Goal: Task Accomplishment & Management: Manage account settings

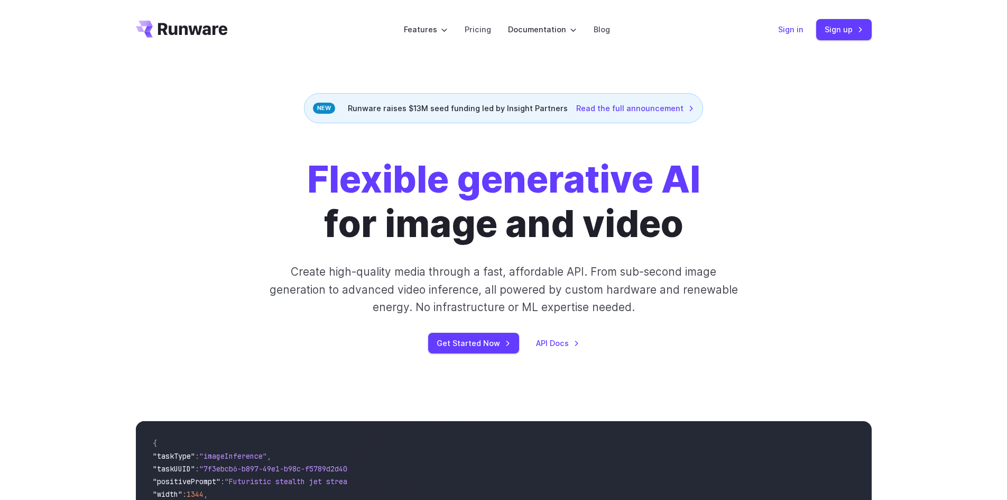
click at [791, 30] on link "Sign in" at bounding box center [790, 29] width 25 height 12
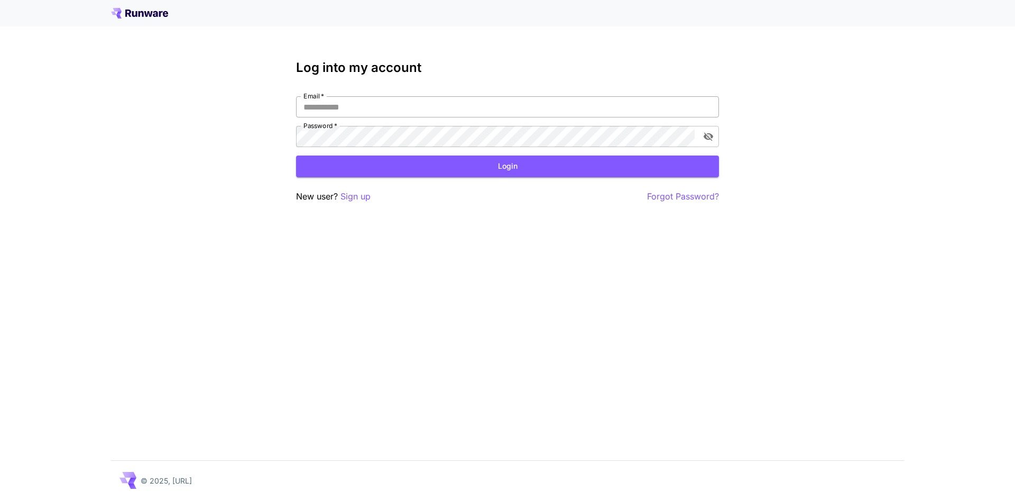
click at [506, 111] on input "Email   *" at bounding box center [507, 106] width 423 height 21
click at [506, 98] on input "Email   *" at bounding box center [507, 106] width 423 height 21
click at [503, 100] on input "Email   *" at bounding box center [507, 106] width 423 height 21
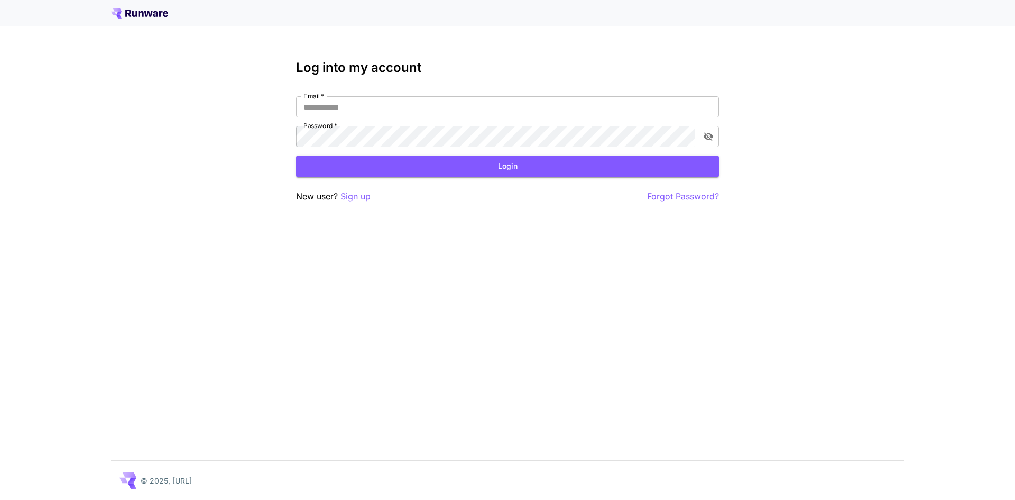
click at [522, 118] on div "Email   * Email   * Password   * Password   *" at bounding box center [507, 121] width 423 height 51
click at [535, 110] on input "Email   *" at bounding box center [507, 106] width 423 height 21
paste input "**********"
type input "**********"
click at [709, 137] on icon "toggle password visibility" at bounding box center [709, 137] width 10 height 8
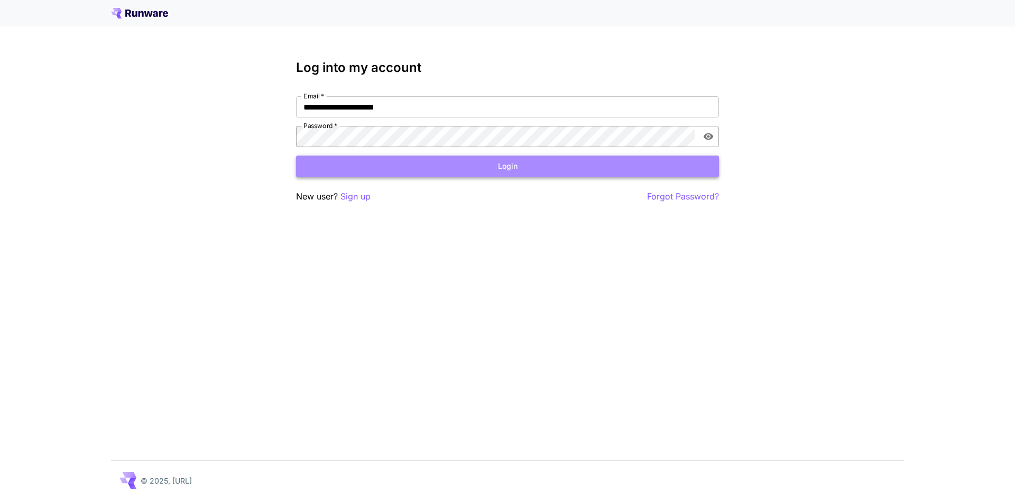
click at [566, 161] on button "Login" at bounding box center [507, 166] width 423 height 22
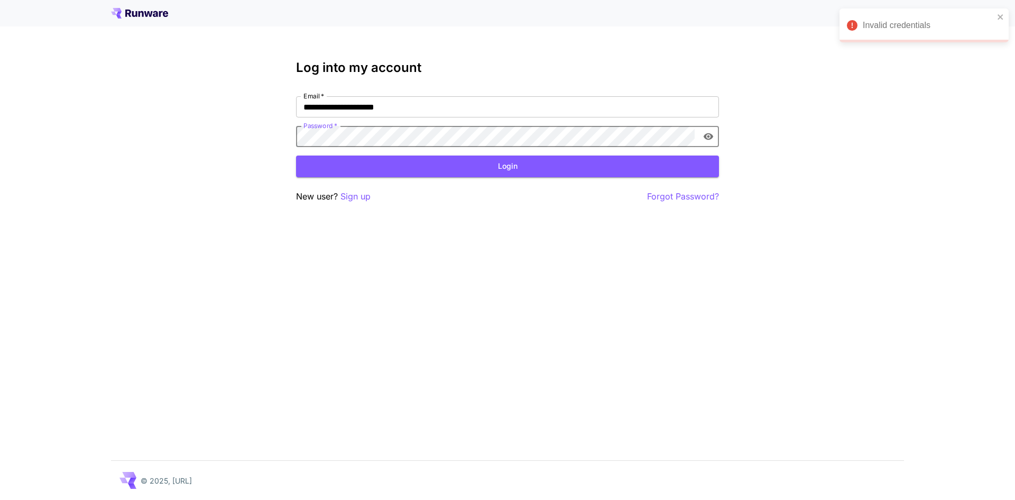
click at [208, 135] on div "**********" at bounding box center [507, 250] width 1015 height 500
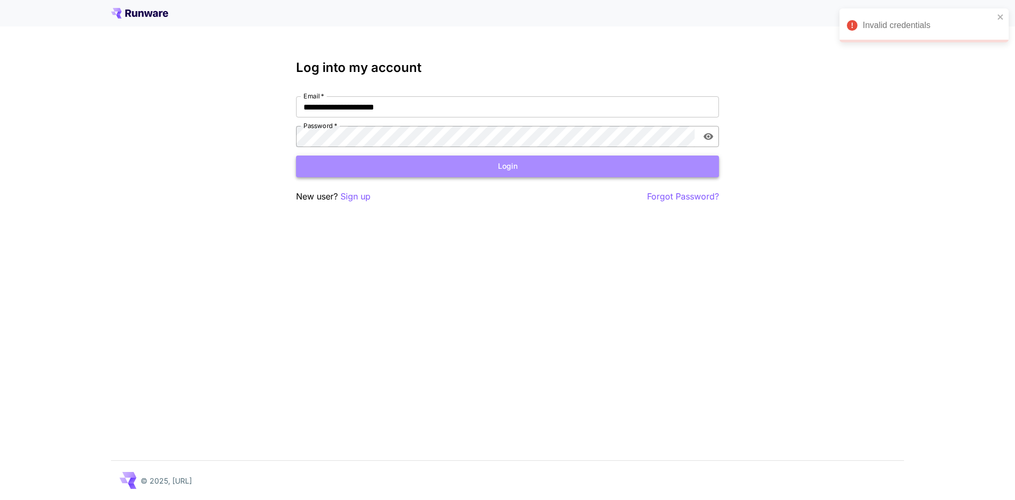
click at [435, 168] on button "Login" at bounding box center [507, 166] width 423 height 22
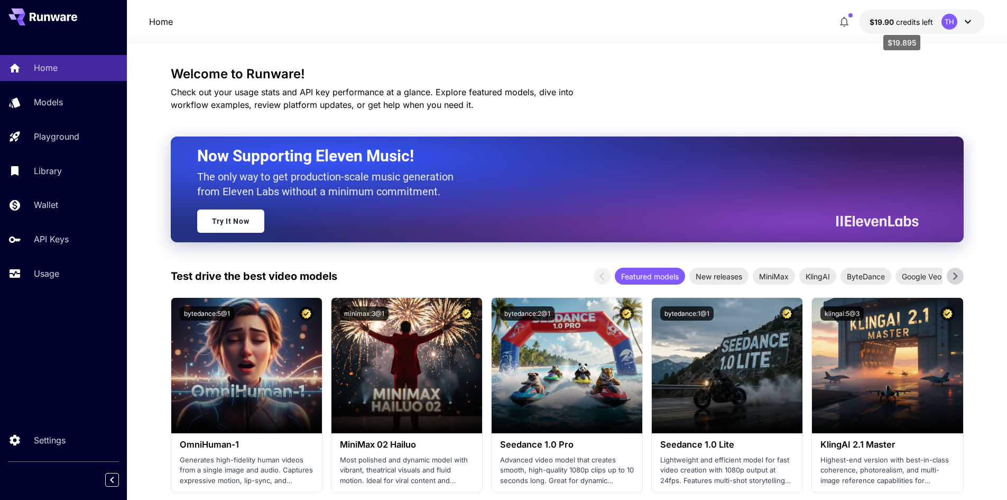
click at [891, 23] on span "$19.90" at bounding box center [883, 21] width 26 height 9
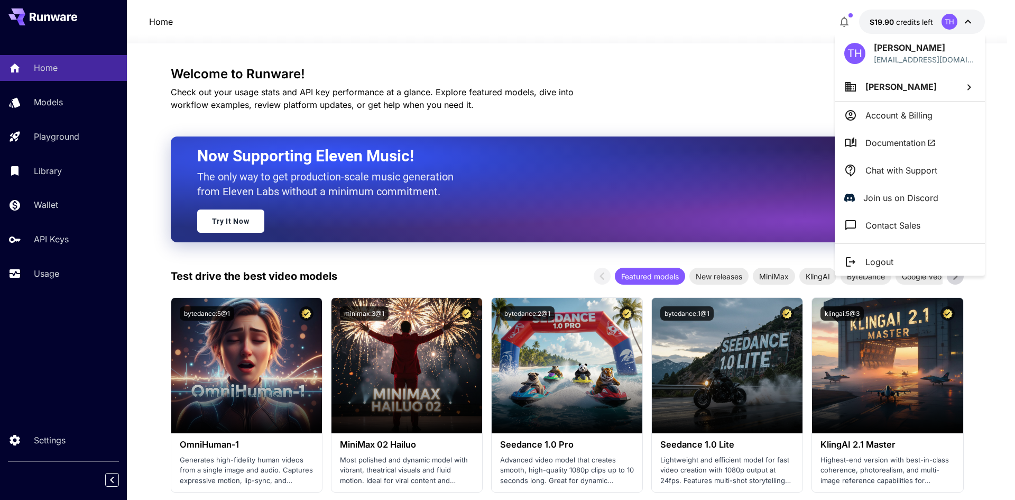
click at [891, 23] on div at bounding box center [507, 250] width 1015 height 500
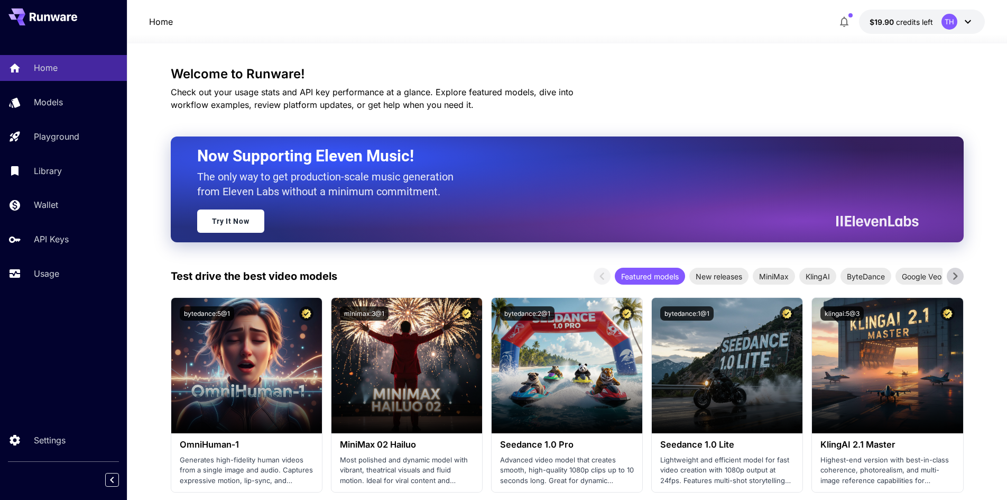
click at [795, 67] on h3 "Welcome to Runware!" at bounding box center [567, 74] width 793 height 15
click at [790, 81] on div "Welcome to Runware! Check out your usage stats and API key performance at a gla…" at bounding box center [567, 89] width 793 height 44
click at [791, 79] on h3 "Welcome to Runware!" at bounding box center [567, 74] width 793 height 15
click at [792, 77] on h3 "Welcome to Runware!" at bounding box center [567, 74] width 793 height 15
click at [801, 75] on h3 "Welcome to Runware!" at bounding box center [567, 74] width 793 height 15
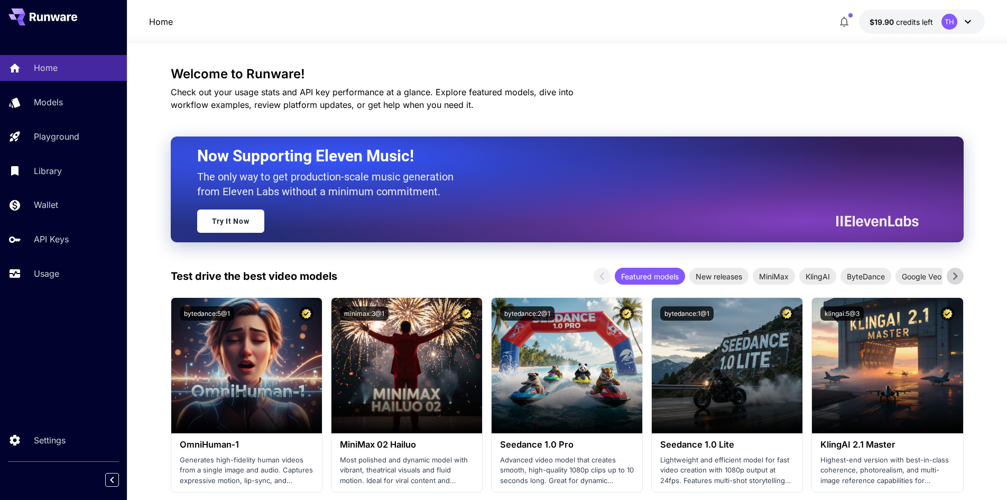
click at [801, 75] on h3 "Welcome to Runware!" at bounding box center [567, 74] width 793 height 15
click at [963, 21] on icon at bounding box center [968, 21] width 13 height 13
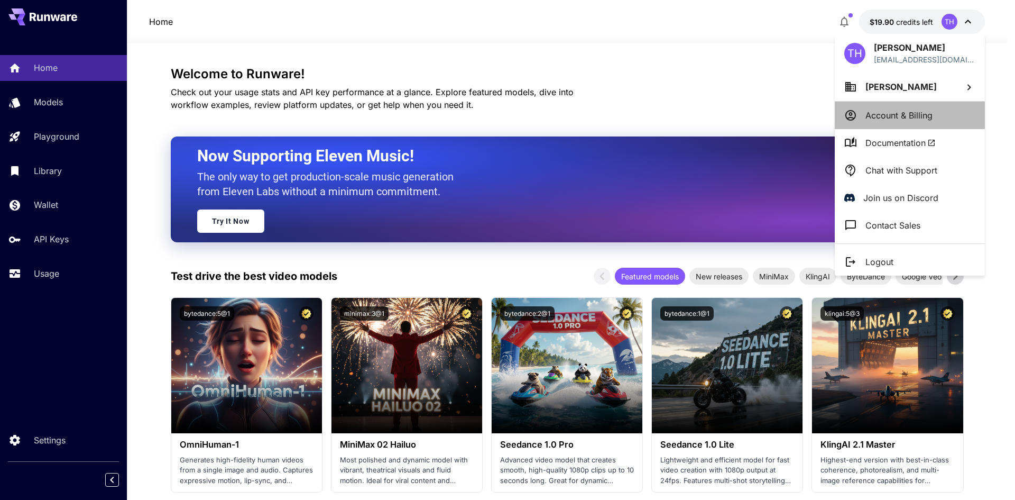
click at [937, 118] on li "Account & Billing" at bounding box center [910, 115] width 150 height 27
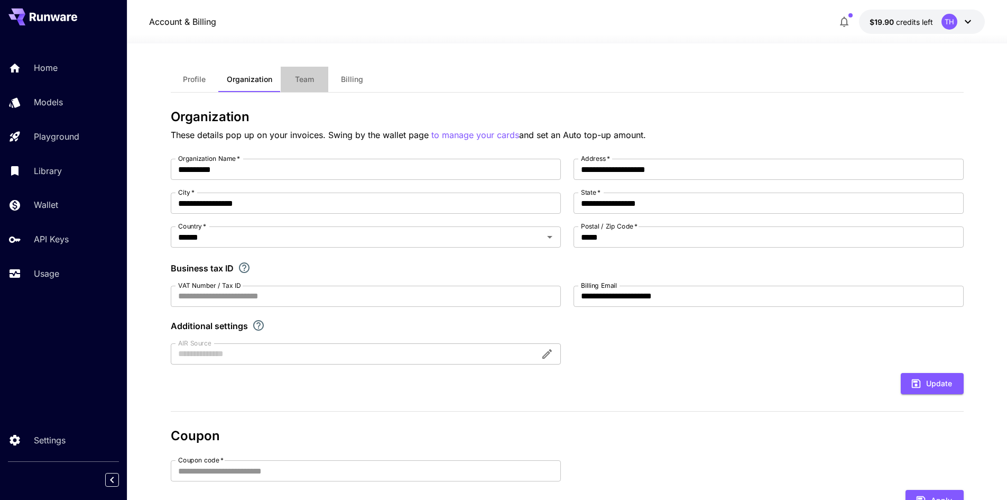
click at [306, 79] on span "Team" at bounding box center [304, 80] width 19 height 10
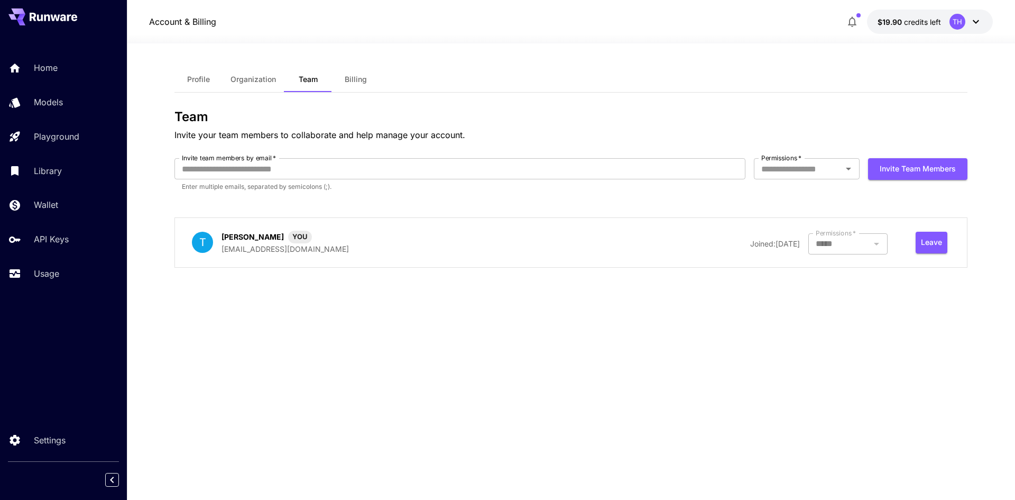
click at [199, 78] on span "Profile" at bounding box center [198, 80] width 23 height 10
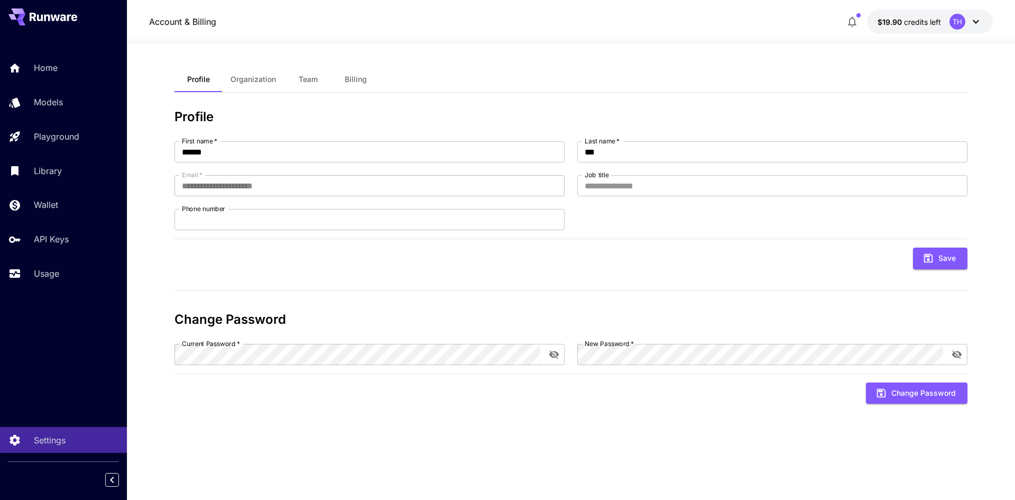
click at [973, 23] on icon at bounding box center [976, 21] width 13 height 13
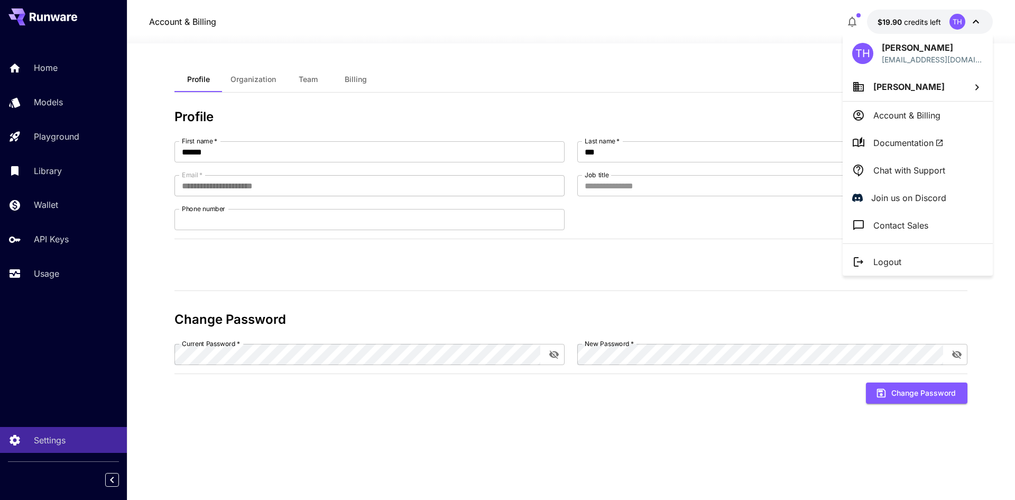
click at [22, 232] on div at bounding box center [507, 250] width 1015 height 500
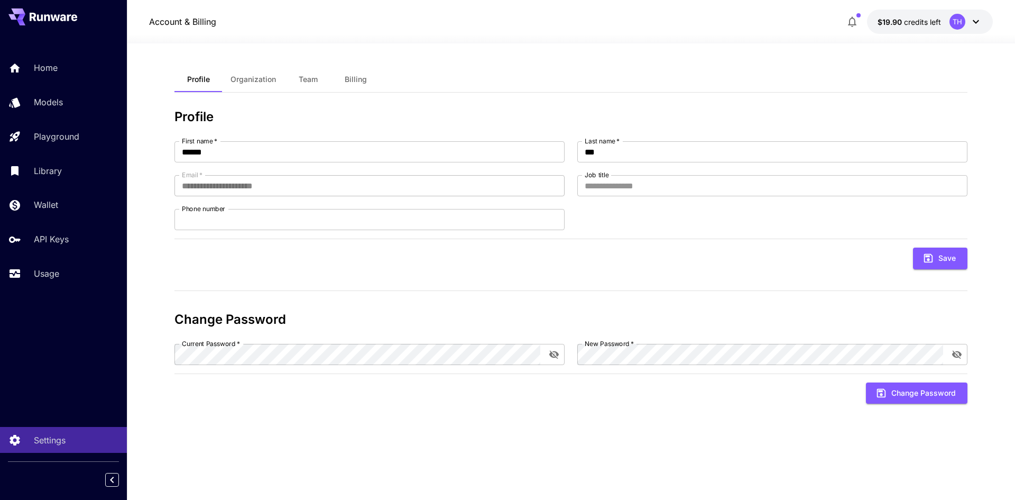
click at [42, 238] on div "TH Tianyi Han tianyi.han@outlook.com Tianyi Han Account & Billing Documentation…" at bounding box center [84, 250] width 169 height 500
click at [60, 237] on p "API Keys" at bounding box center [53, 239] width 35 height 13
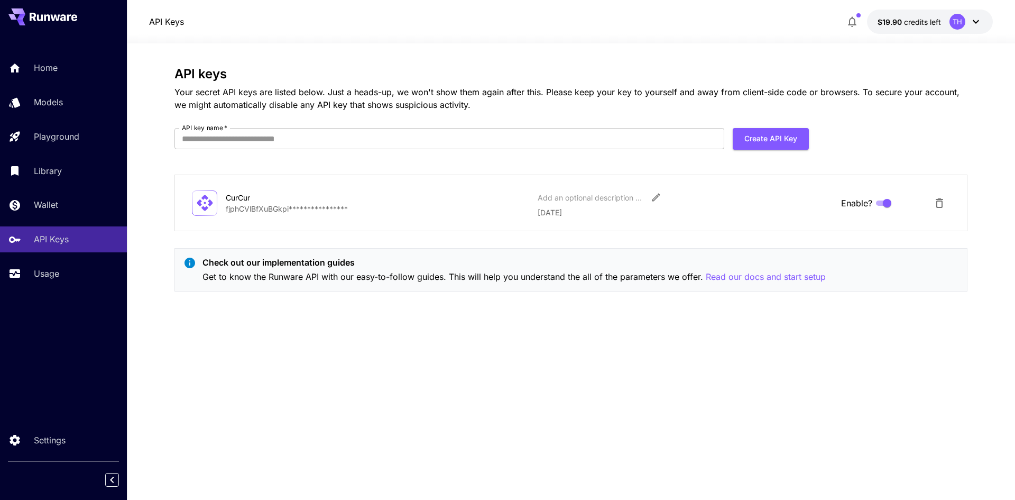
click at [307, 200] on div "CurCur" at bounding box center [279, 197] width 106 height 11
click at [425, 198] on p "CurCur" at bounding box center [378, 197] width 304 height 11
click at [399, 214] on p "**********" at bounding box center [378, 208] width 304 height 11
drag, startPoint x: 257, startPoint y: 197, endPoint x: 226, endPoint y: 197, distance: 31.2
click at [226, 197] on div "CurCur" at bounding box center [279, 197] width 106 height 11
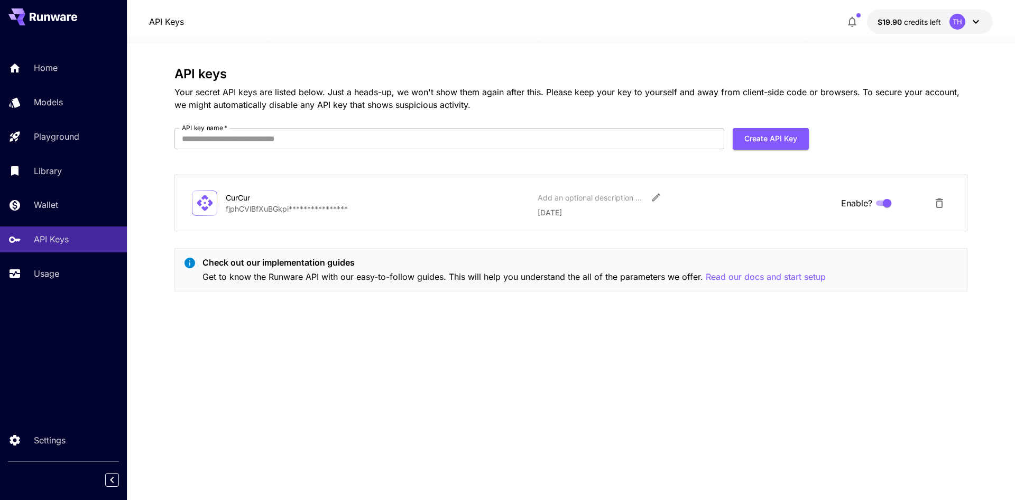
click at [298, 208] on p "**********" at bounding box center [378, 208] width 304 height 11
click at [386, 208] on p "**********" at bounding box center [378, 208] width 304 height 11
click at [319, 137] on input "API key name   *" at bounding box center [450, 138] width 550 height 21
click at [246, 134] on input "**********" at bounding box center [450, 138] width 550 height 21
type input "**********"
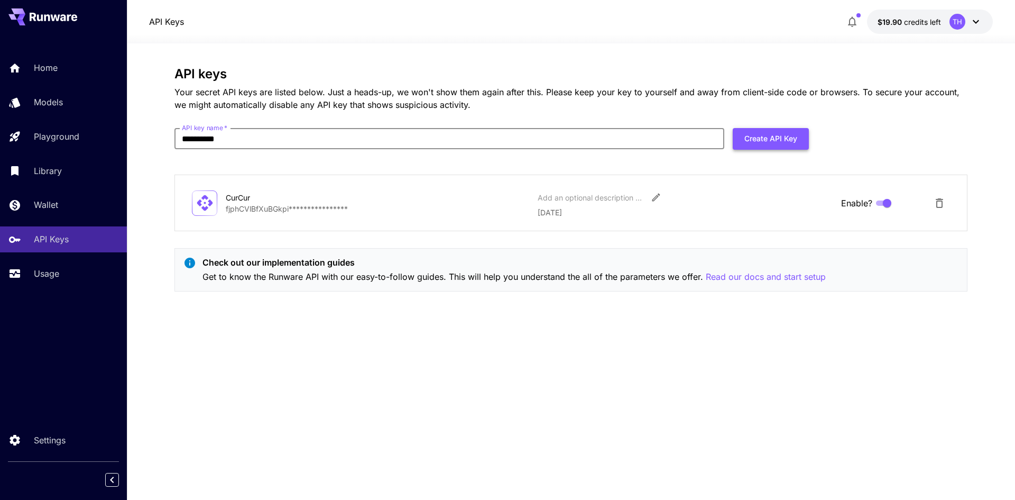
click at [782, 142] on button "Create API Key" at bounding box center [771, 139] width 76 height 22
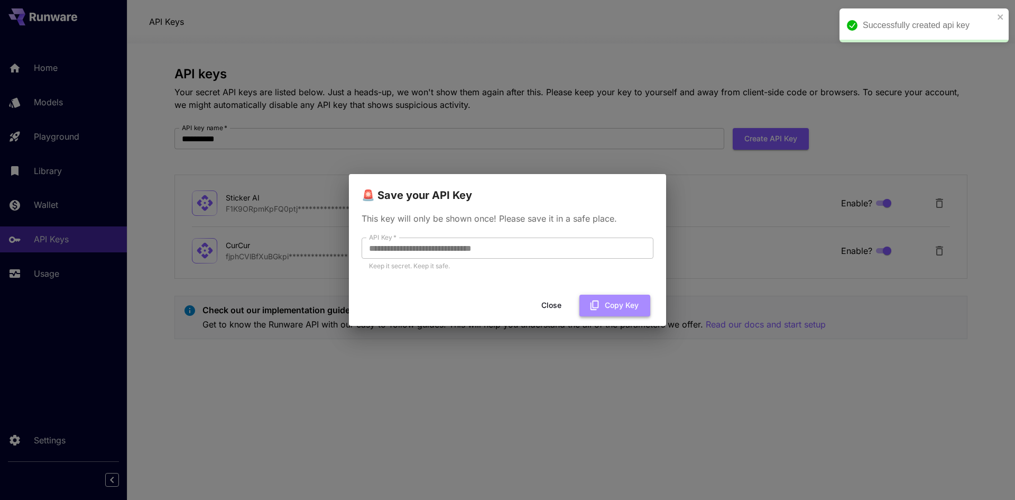
click at [615, 302] on button "Copy Key" at bounding box center [615, 306] width 71 height 22
click at [621, 302] on button "Copied" at bounding box center [619, 306] width 62 height 22
click at [618, 302] on button "Copied" at bounding box center [619, 306] width 62 height 22
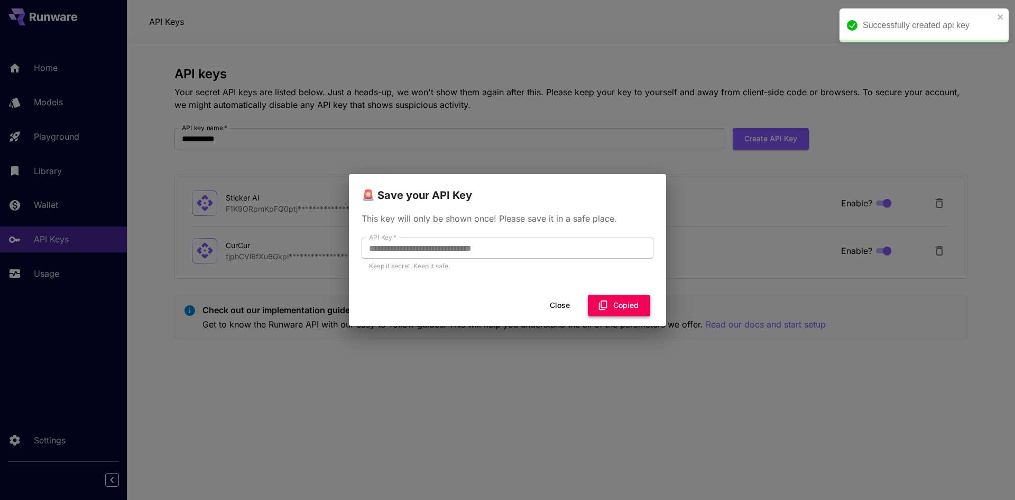
click at [618, 302] on button "Copied" at bounding box center [619, 306] width 62 height 22
drag, startPoint x: 630, startPoint y: 298, endPoint x: 647, endPoint y: 297, distance: 17.5
click at [630, 298] on button "Copy Key" at bounding box center [615, 306] width 71 height 22
